Goal: Task Accomplishment & Management: Complete application form

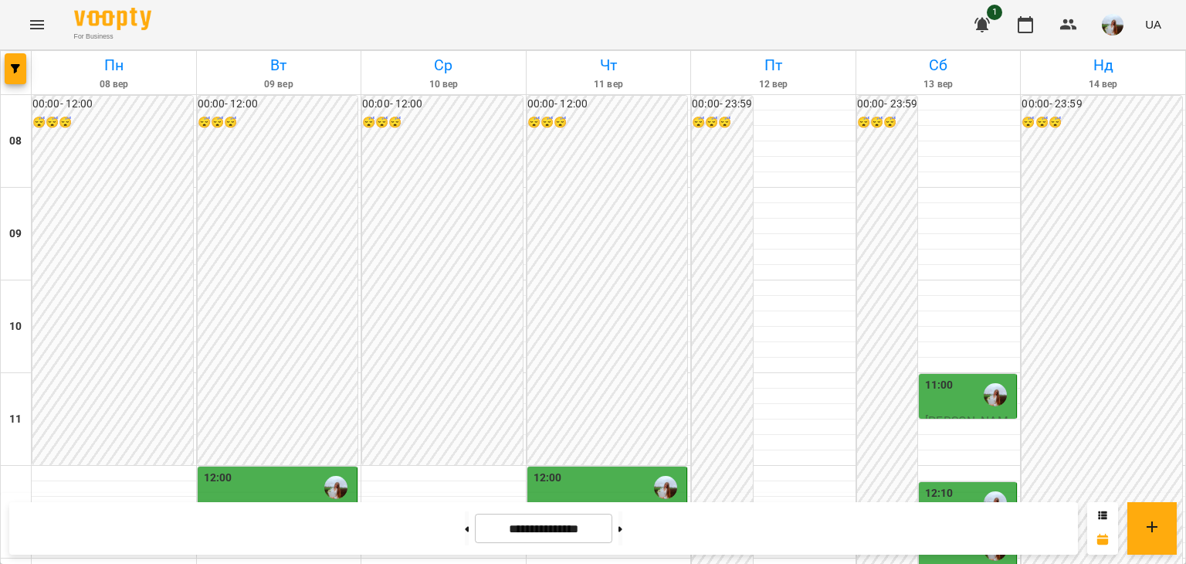
scroll to position [309, 0]
click at [623, 536] on button at bounding box center [621, 528] width 4 height 34
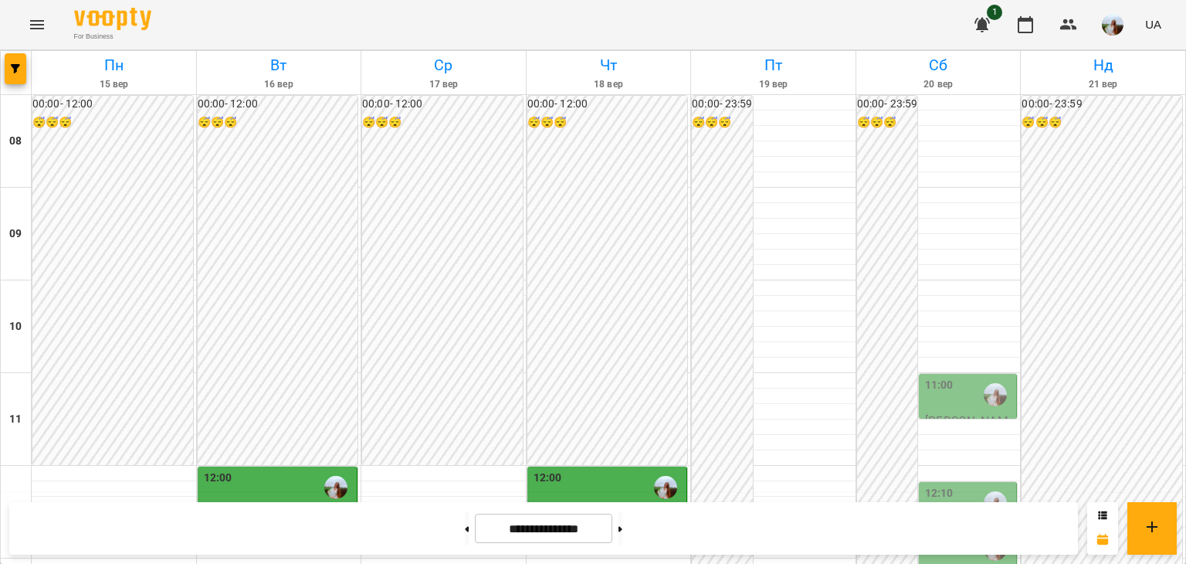
scroll to position [721, 0]
click at [623, 526] on button at bounding box center [621, 528] width 4 height 34
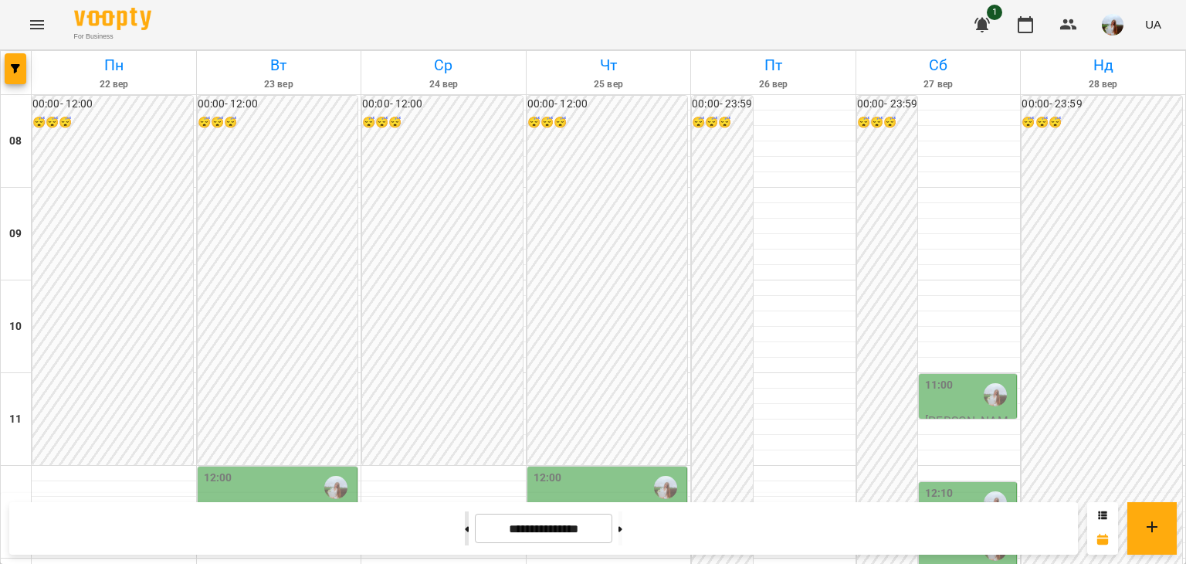
click at [465, 528] on button at bounding box center [467, 528] width 4 height 34
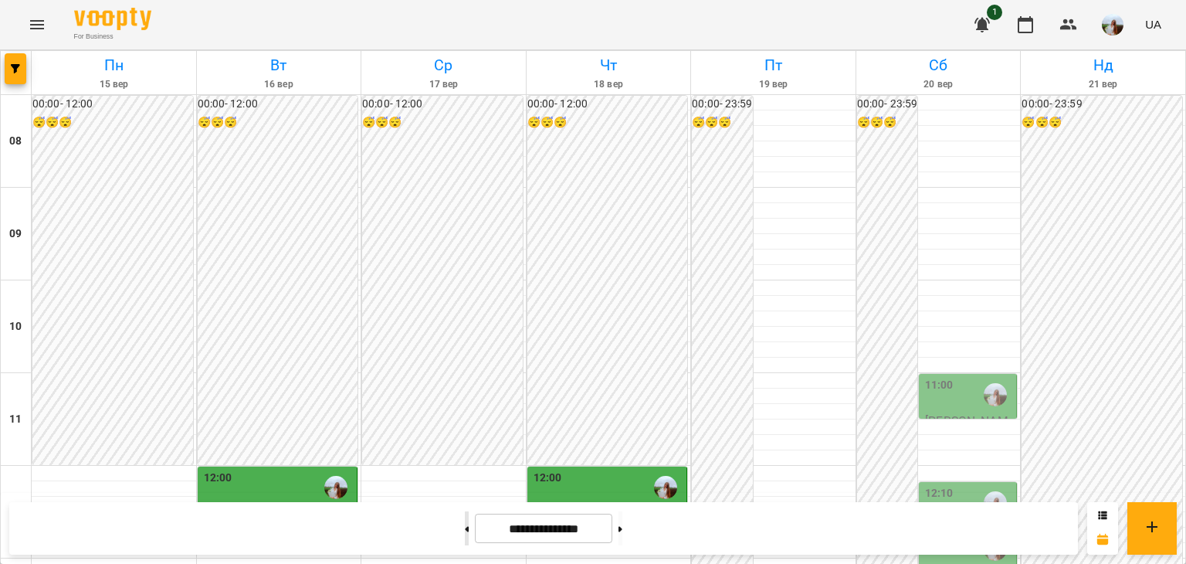
click at [465, 535] on button at bounding box center [467, 528] width 4 height 34
type input "**********"
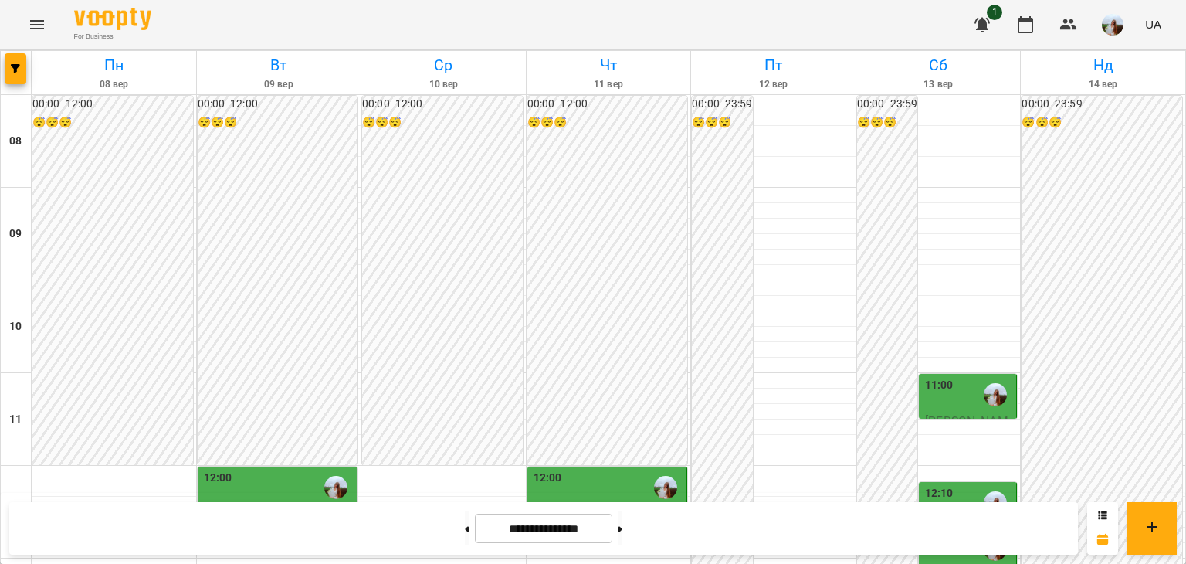
scroll to position [205, 0]
